Goal: Check status: Check status

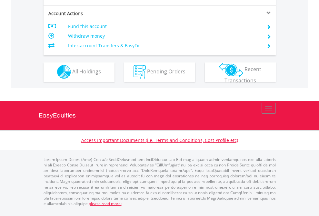
scroll to position [603, 0]
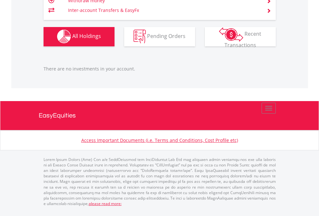
scroll to position [62, 101]
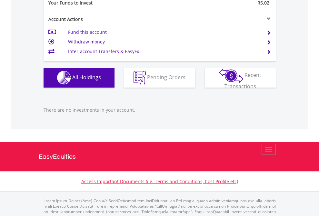
scroll to position [639, 0]
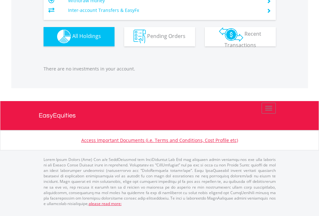
scroll to position [62, 101]
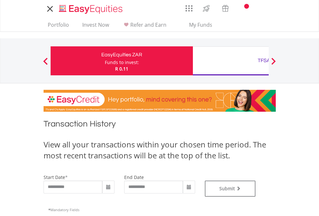
type input "**********"
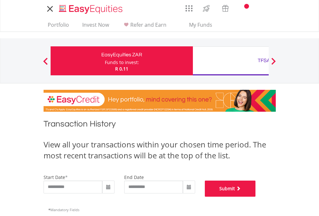
click at [256, 197] on button "Submit" at bounding box center [230, 189] width 51 height 16
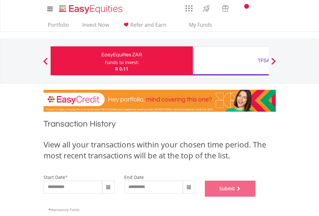
scroll to position [262, 0]
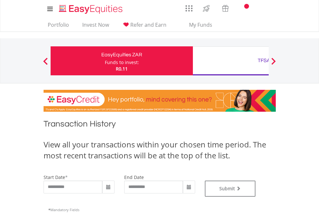
click at [231, 61] on div "TFSA" at bounding box center [264, 60] width 135 height 9
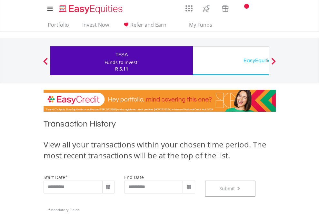
scroll to position [262, 0]
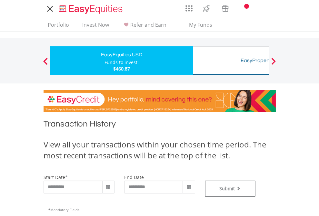
type input "**********"
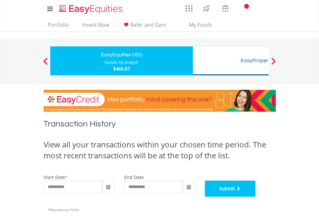
click at [256, 197] on button "Submit" at bounding box center [230, 189] width 51 height 16
